Goal: Task Accomplishment & Management: Manage account settings

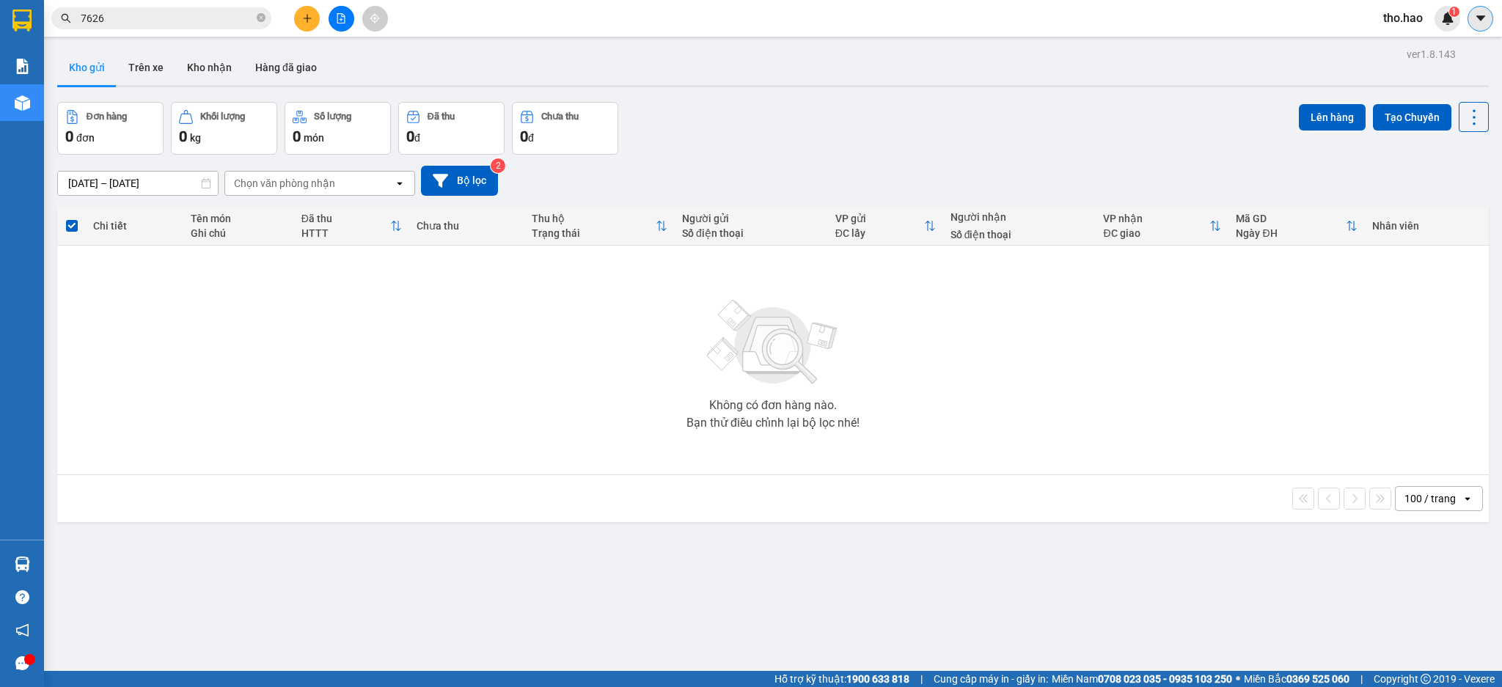
click at [1487, 16] on button at bounding box center [1480, 19] width 26 height 26
click at [1409, 30] on div "tho.hao 1" at bounding box center [1415, 19] width 89 height 26
click at [1406, 19] on span "tho.hao" at bounding box center [1402, 18] width 63 height 18
click at [1404, 51] on span "Đăng xuất" at bounding box center [1424, 45] width 62 height 16
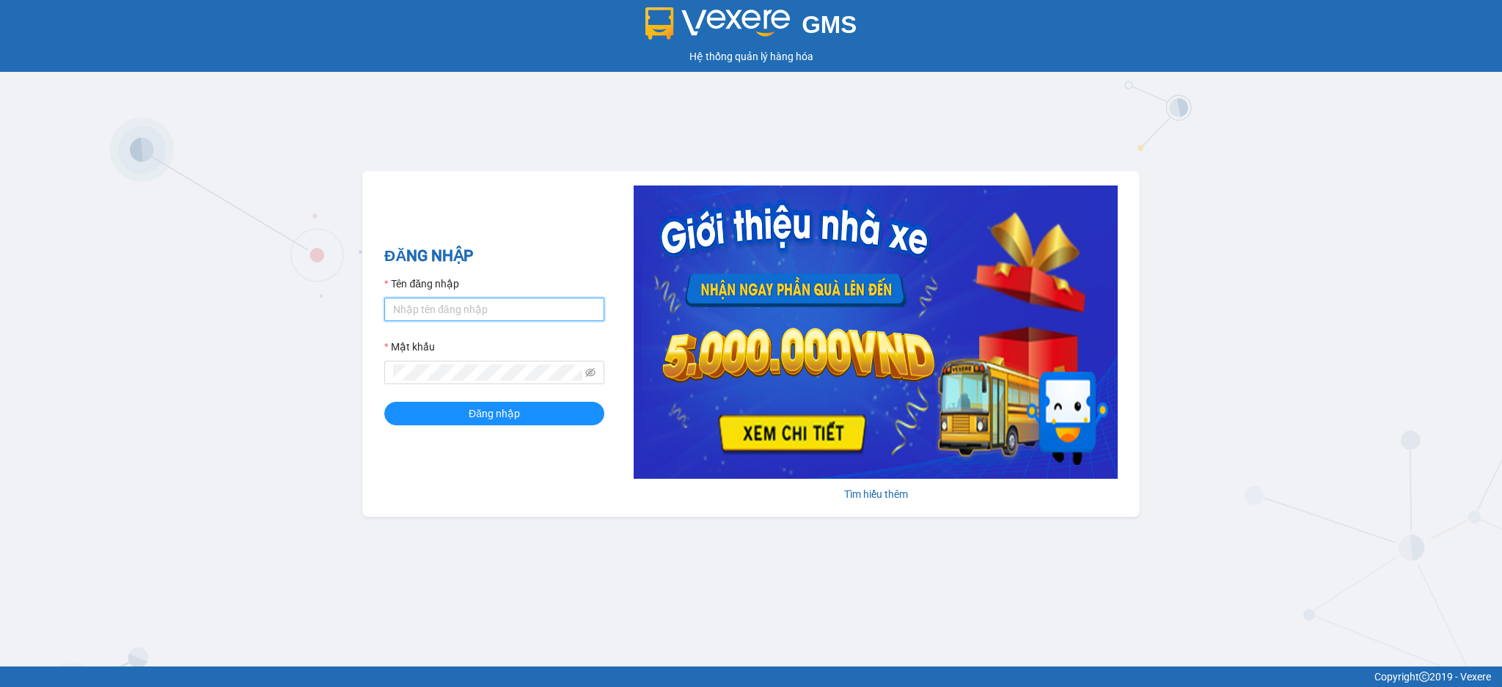
click at [518, 308] on input "Tên đăng nhập" at bounding box center [494, 309] width 220 height 23
type input "dien.hao"
click at [384, 402] on button "Đăng nhập" at bounding box center [494, 413] width 220 height 23
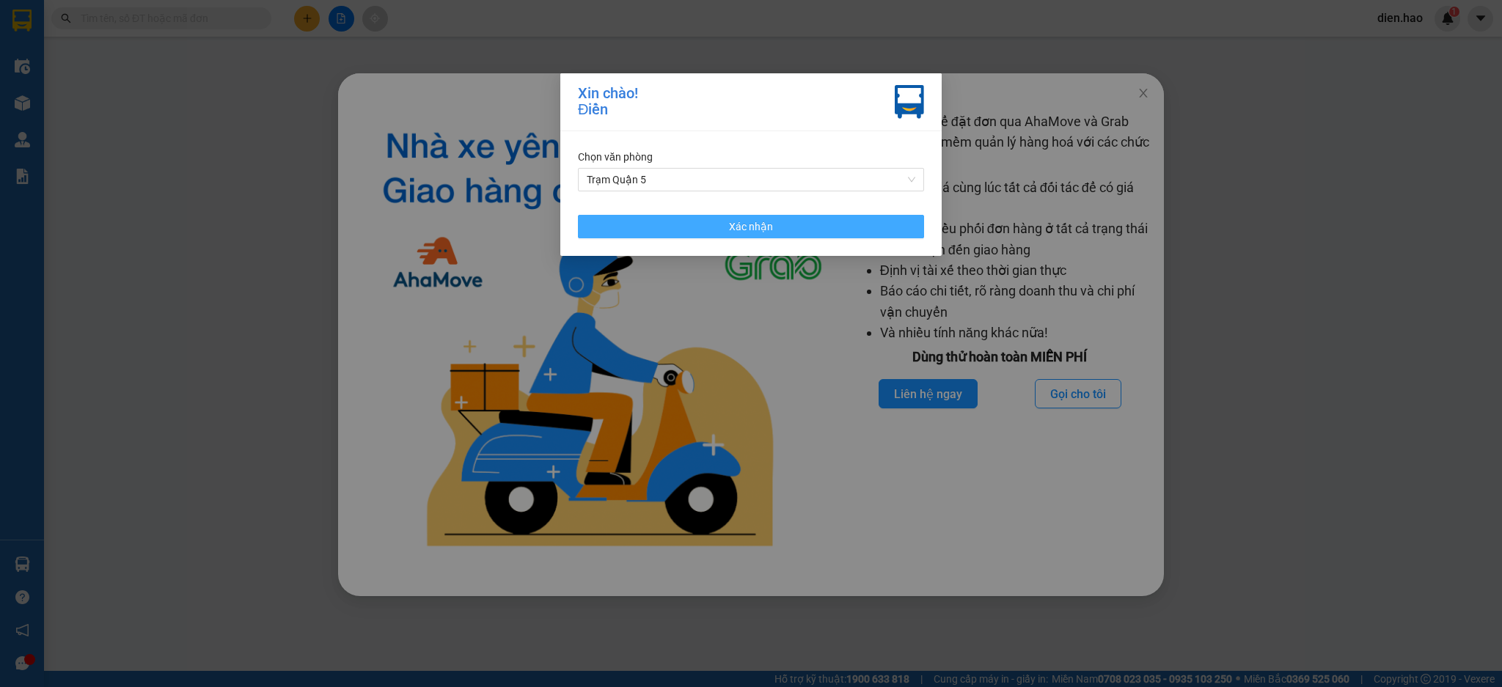
click at [846, 229] on button "Xác nhận" at bounding box center [751, 226] width 346 height 23
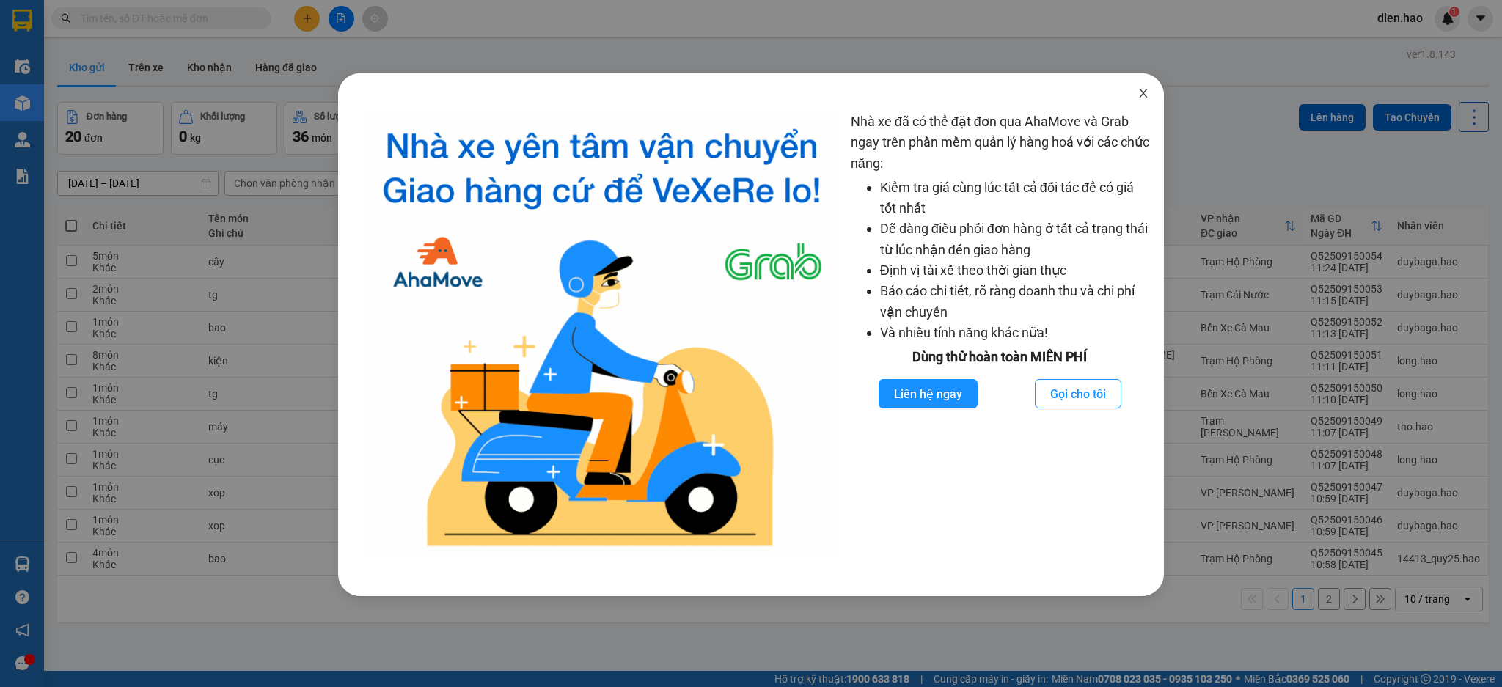
click at [1151, 92] on span "Close" at bounding box center [1143, 93] width 41 height 41
